Goal: Information Seeking & Learning: Learn about a topic

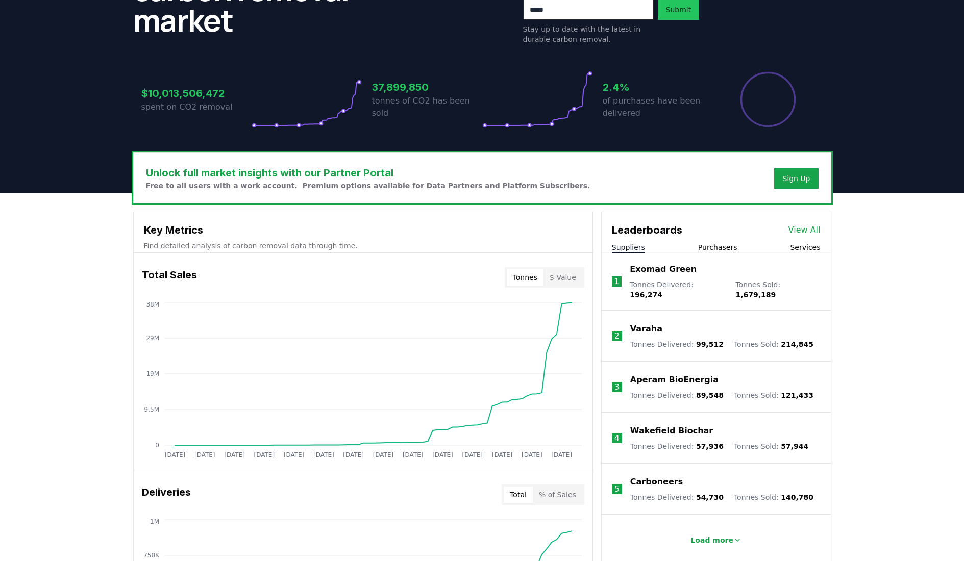
scroll to position [166, 0]
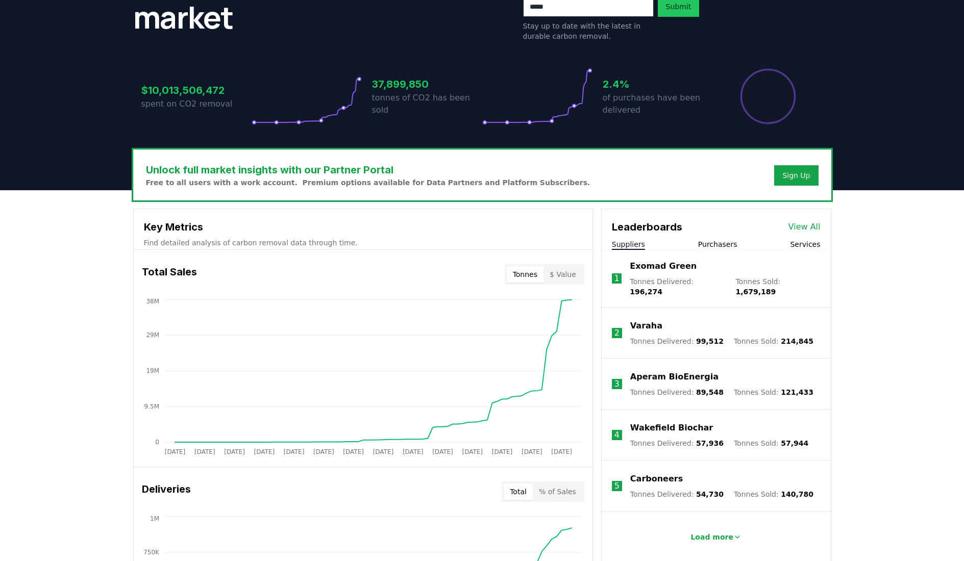
click at [643, 320] on p "Varaha" at bounding box center [646, 326] width 32 height 12
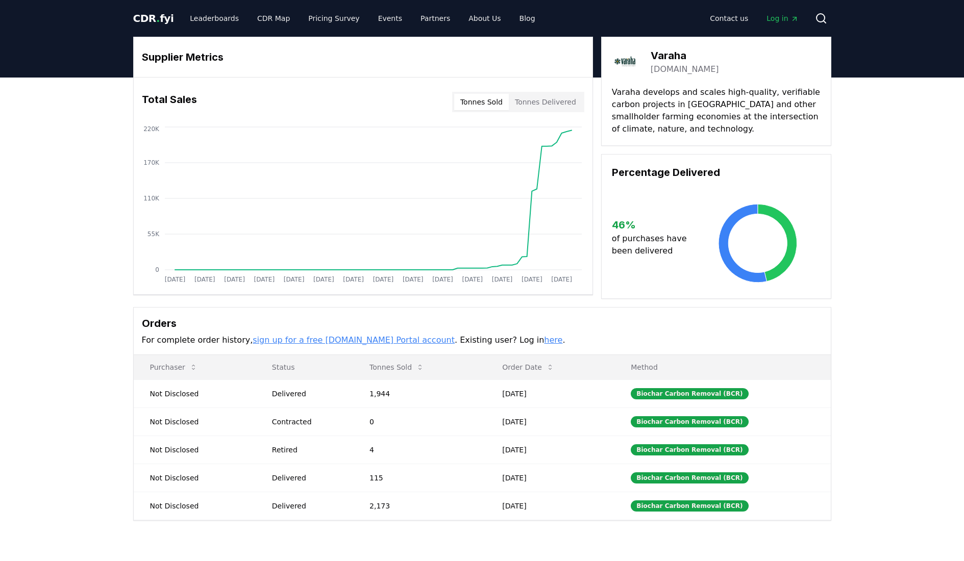
click at [534, 105] on button "Tonnes Delivered" at bounding box center [545, 102] width 73 height 16
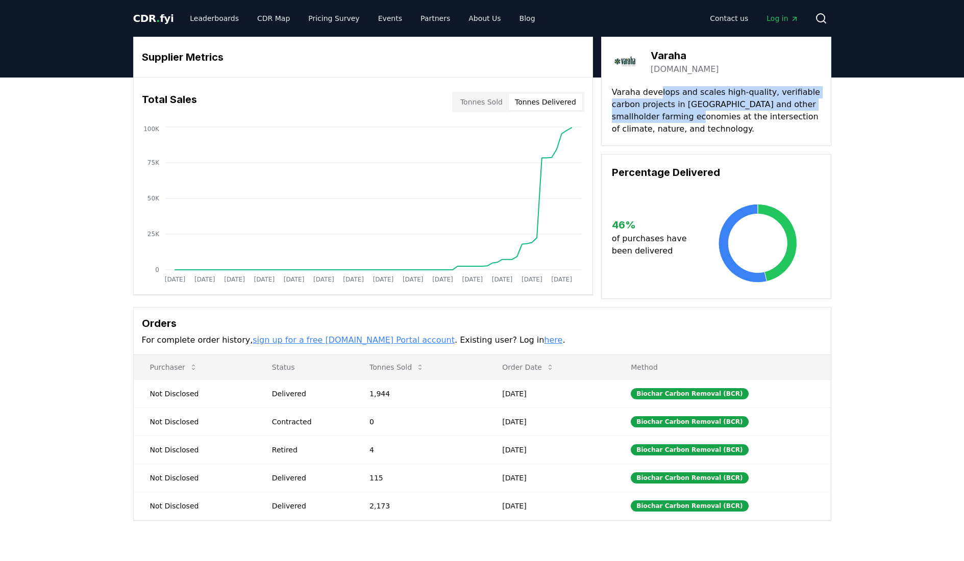
drag, startPoint x: 655, startPoint y: 92, endPoint x: 668, endPoint y: 121, distance: 31.8
click at [668, 121] on p "Varaha develops and scales high-quality, verifiable carbon projects in India an…" at bounding box center [716, 110] width 209 height 49
click at [668, 123] on p "Varaha develops and scales high-quality, verifiable carbon projects in India an…" at bounding box center [716, 110] width 209 height 49
